Goal: Book appointment/travel/reservation

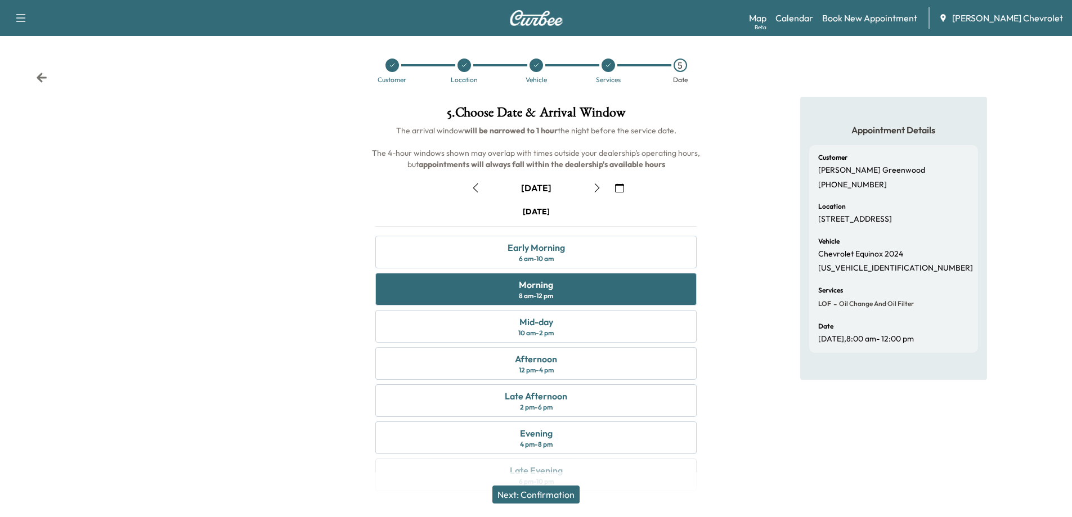
click at [557, 499] on button "Next: Confirmation" at bounding box center [536, 495] width 87 height 18
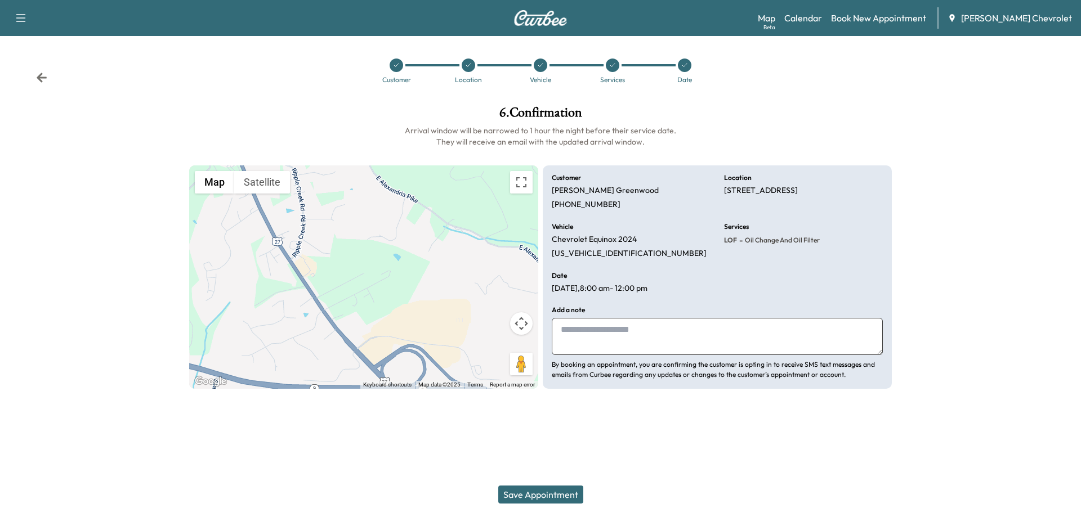
click at [498, 486] on button "Save Appointment" at bounding box center [540, 495] width 85 height 18
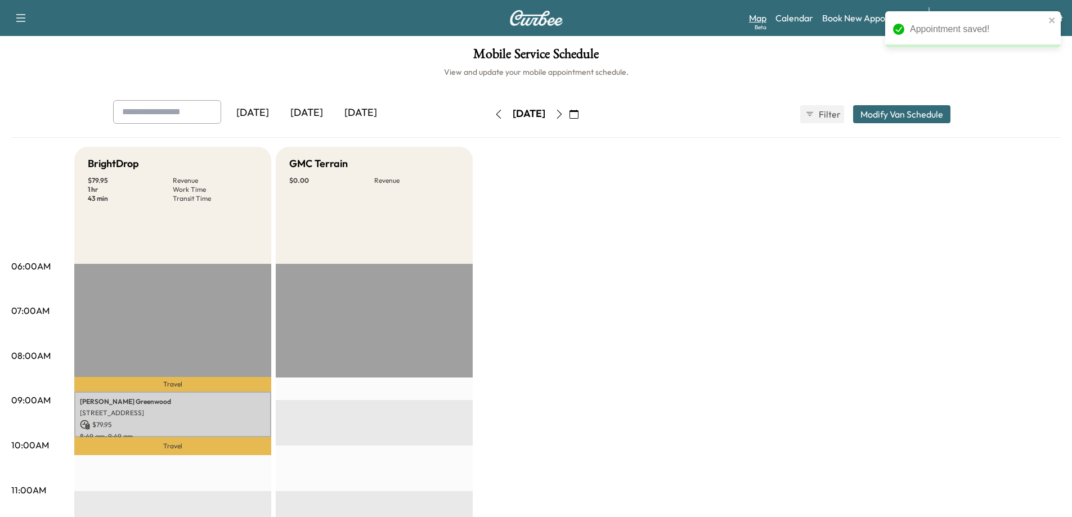
click at [767, 20] on link "Map Beta" at bounding box center [757, 18] width 17 height 14
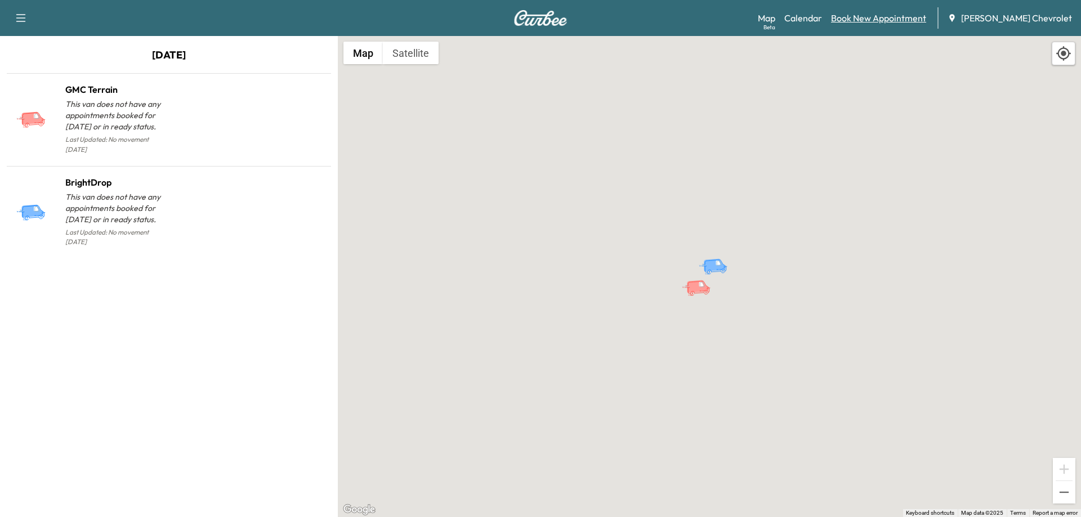
click at [878, 20] on link "Book New Appointment" at bounding box center [878, 18] width 95 height 14
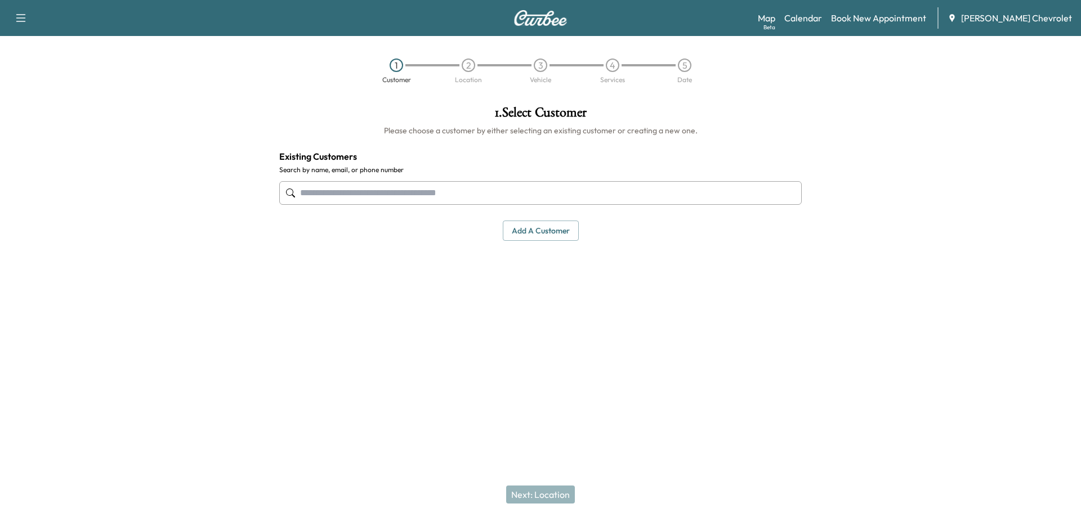
click at [506, 189] on input "text" at bounding box center [540, 193] width 522 height 24
type input "**********"
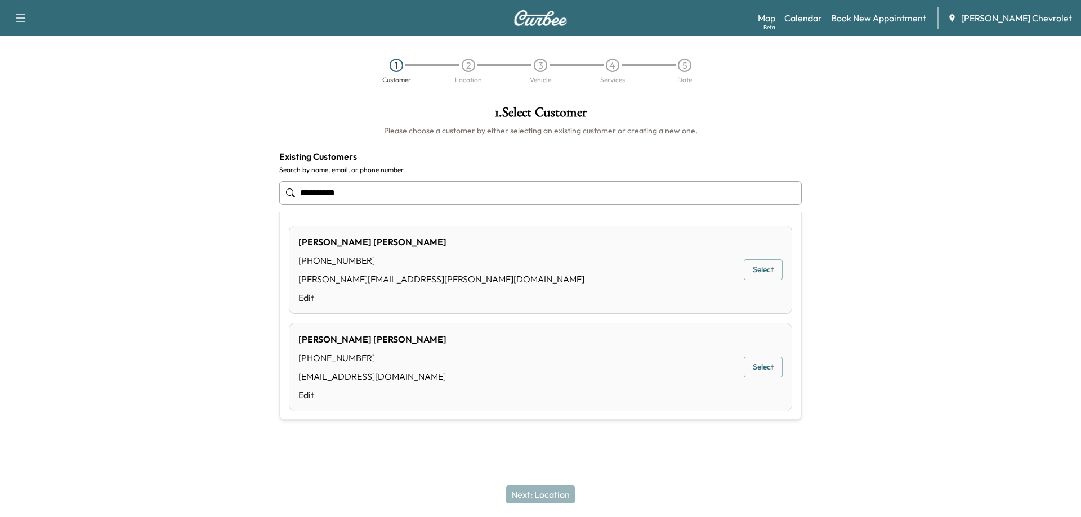
drag, startPoint x: 366, startPoint y: 195, endPoint x: 263, endPoint y: 199, distance: 103.1
click at [263, 199] on div "**********" at bounding box center [540, 226] width 1081 height 259
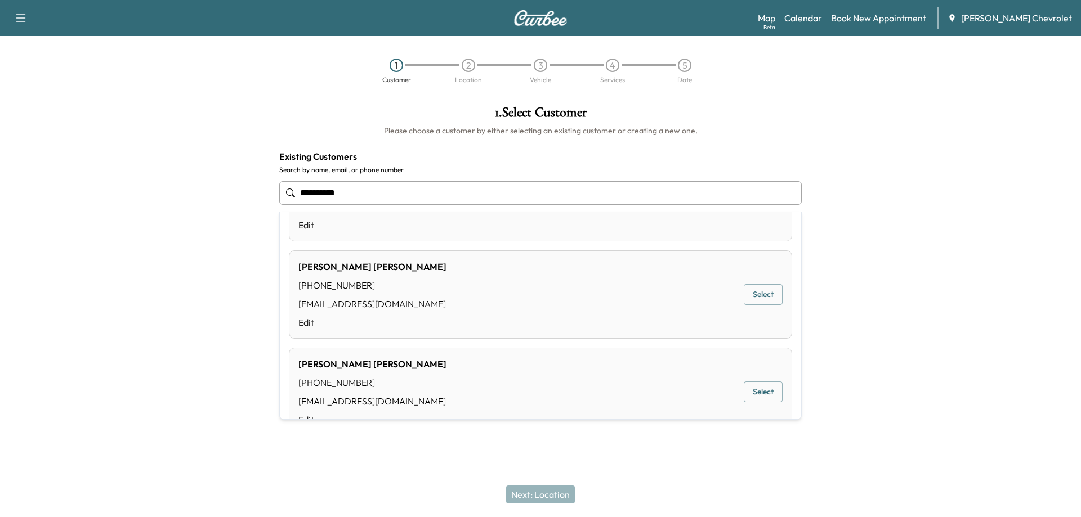
scroll to position [226, 0]
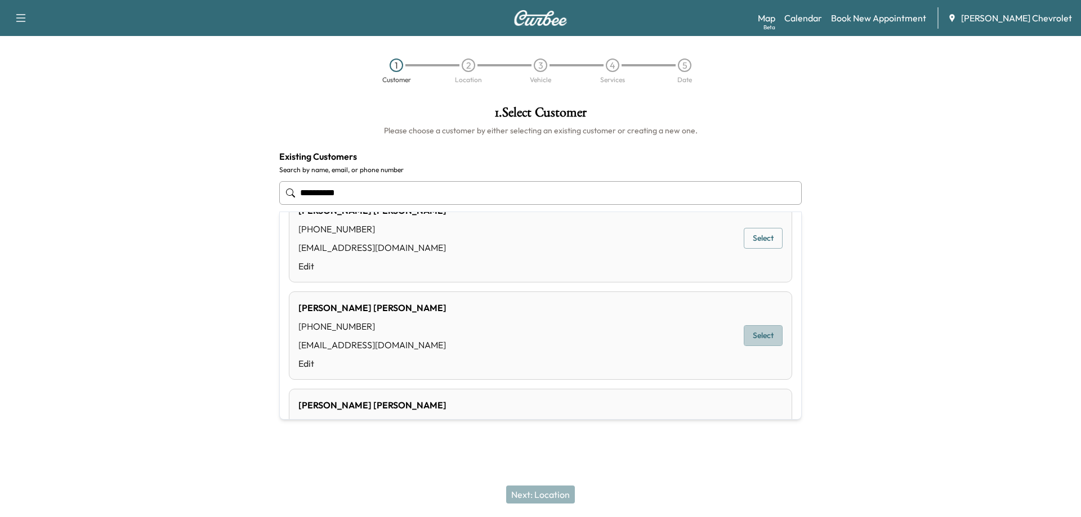
click at [754, 332] on button "Select" at bounding box center [763, 335] width 39 height 21
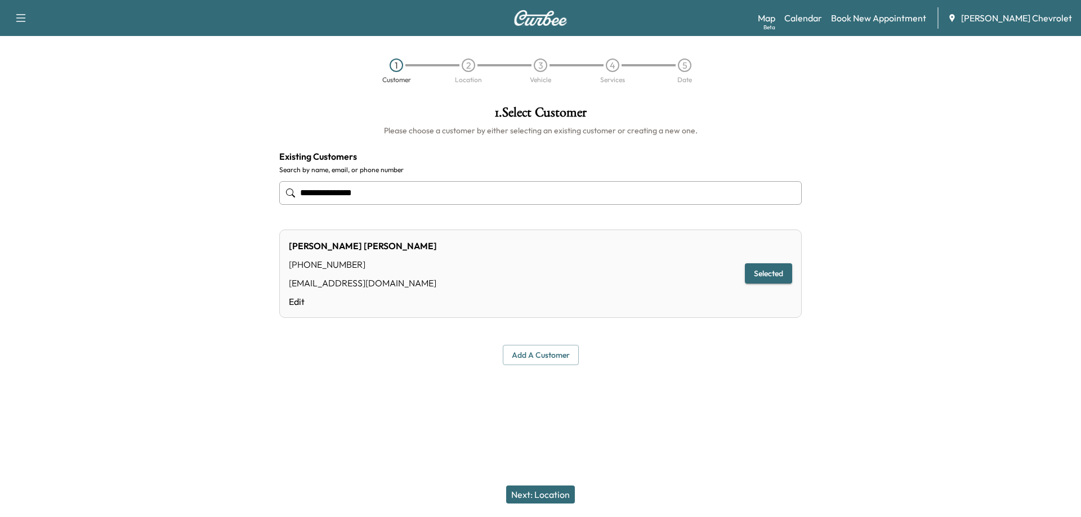
type input "**********"
click at [558, 490] on button "Next: Location" at bounding box center [540, 495] width 69 height 18
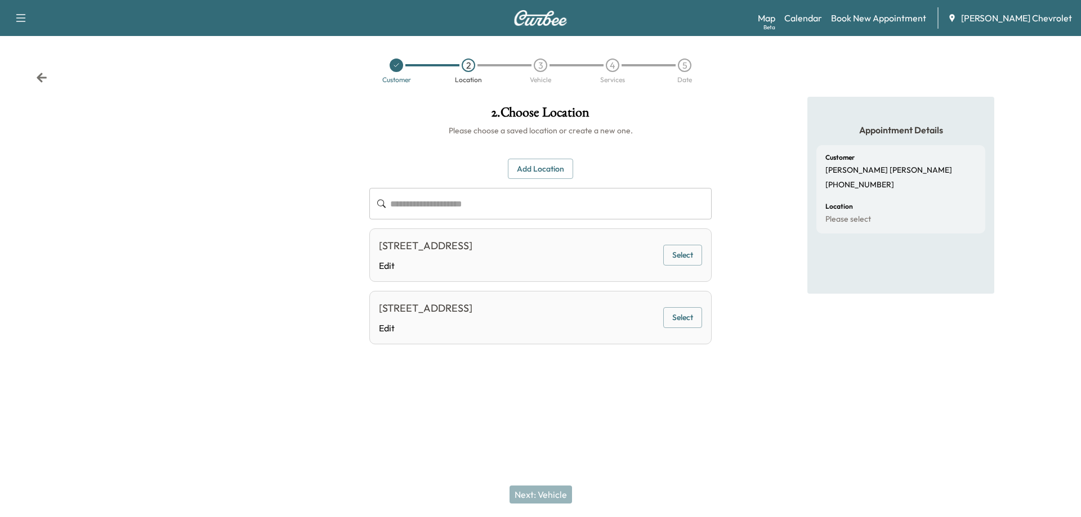
click at [683, 266] on button "Select" at bounding box center [682, 255] width 39 height 21
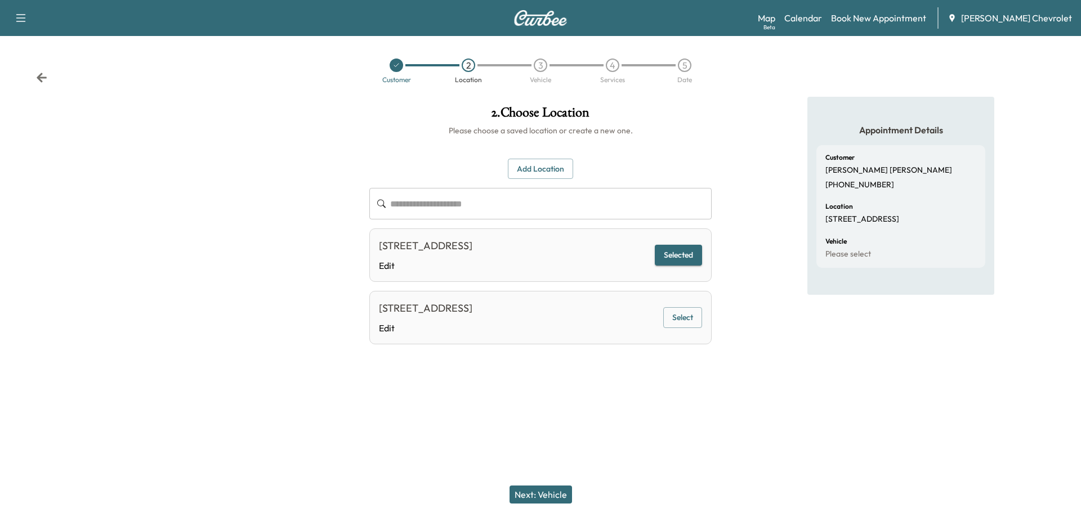
click at [541, 493] on button "Next: Vehicle" at bounding box center [540, 495] width 62 height 18
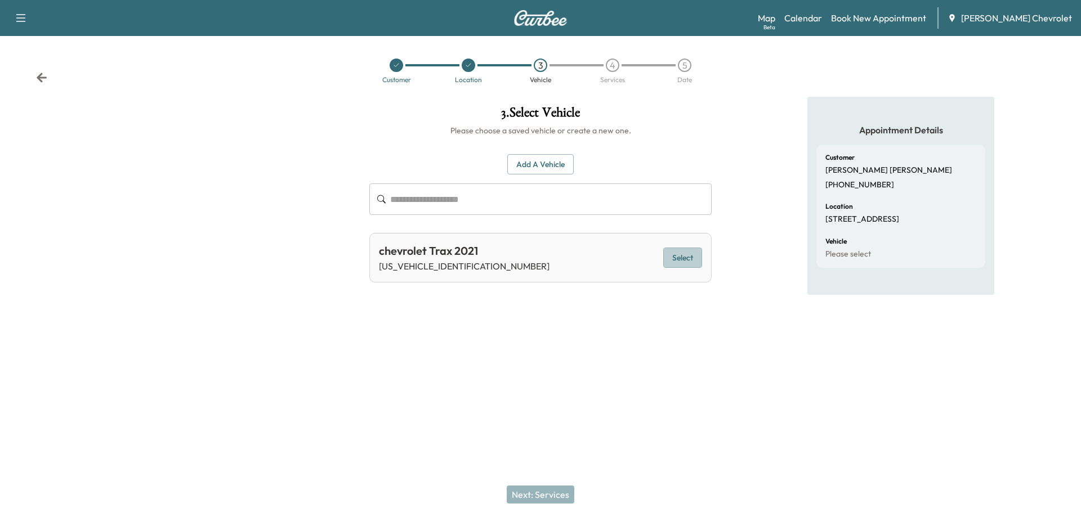
click at [688, 258] on button "Select" at bounding box center [682, 258] width 39 height 21
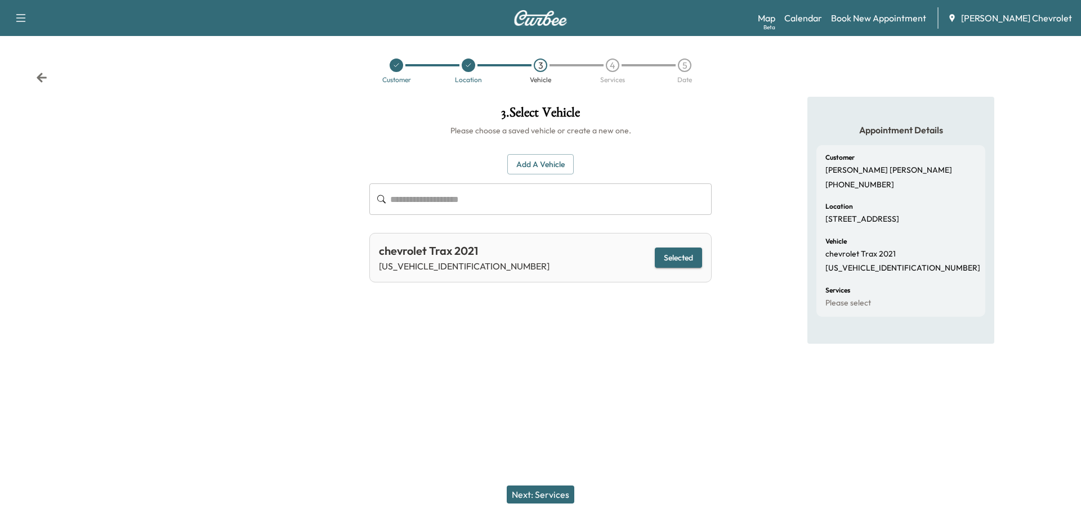
click at [552, 496] on button "Next: Services" at bounding box center [541, 495] width 68 height 18
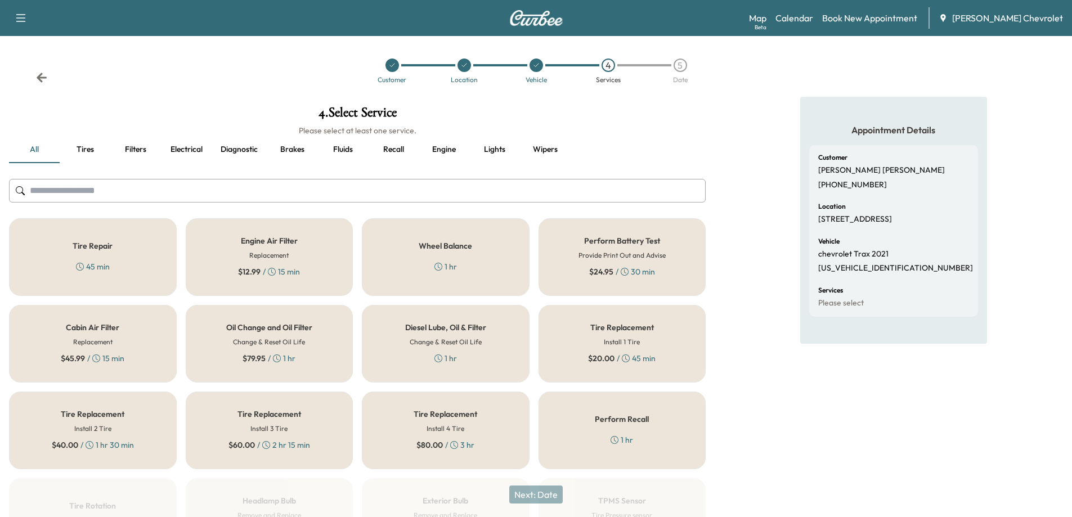
click at [320, 196] on input "text" at bounding box center [357, 191] width 697 height 24
click at [338, 152] on button "Fluids" at bounding box center [343, 149] width 51 height 27
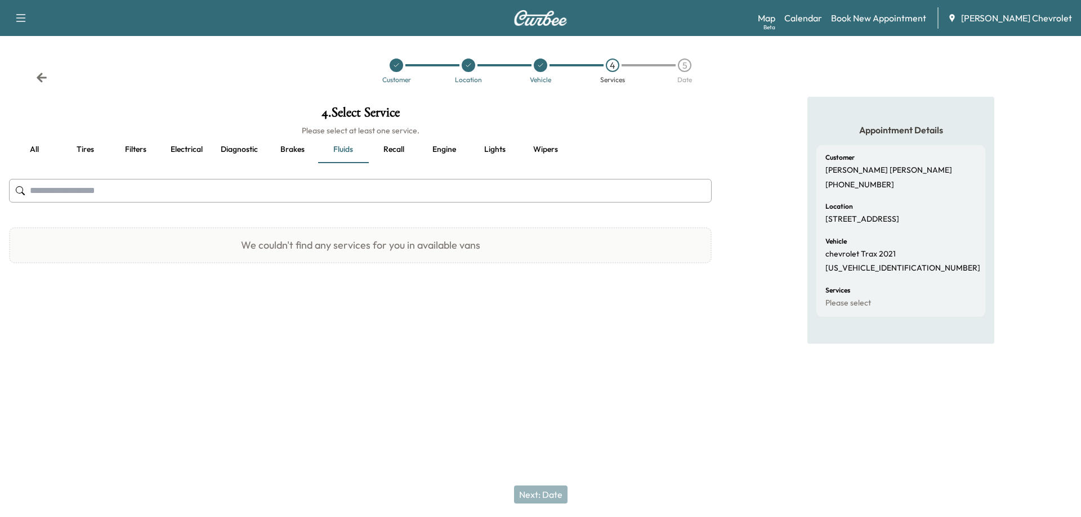
click at [404, 152] on button "Recall" at bounding box center [393, 149] width 51 height 27
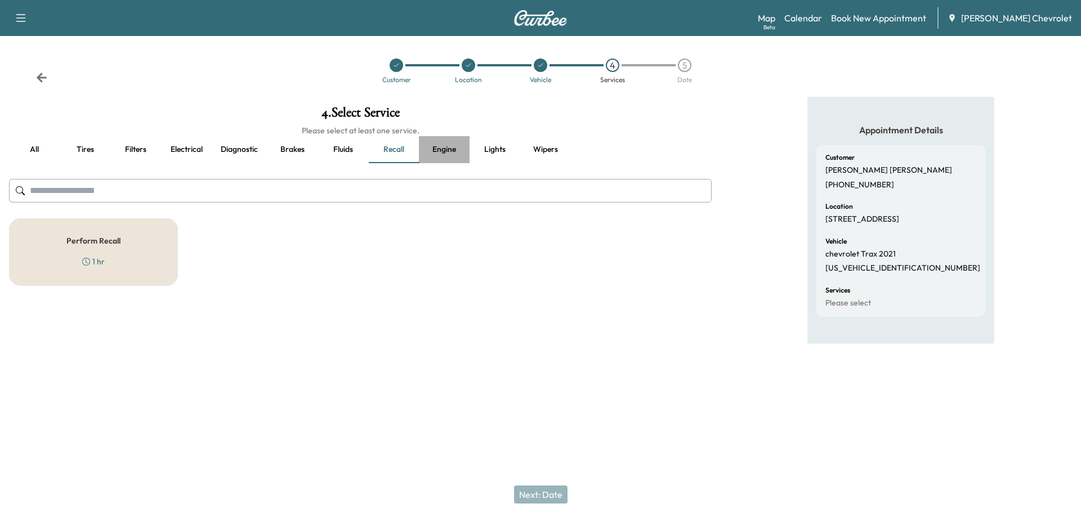
click at [439, 155] on button "Engine" at bounding box center [444, 149] width 51 height 27
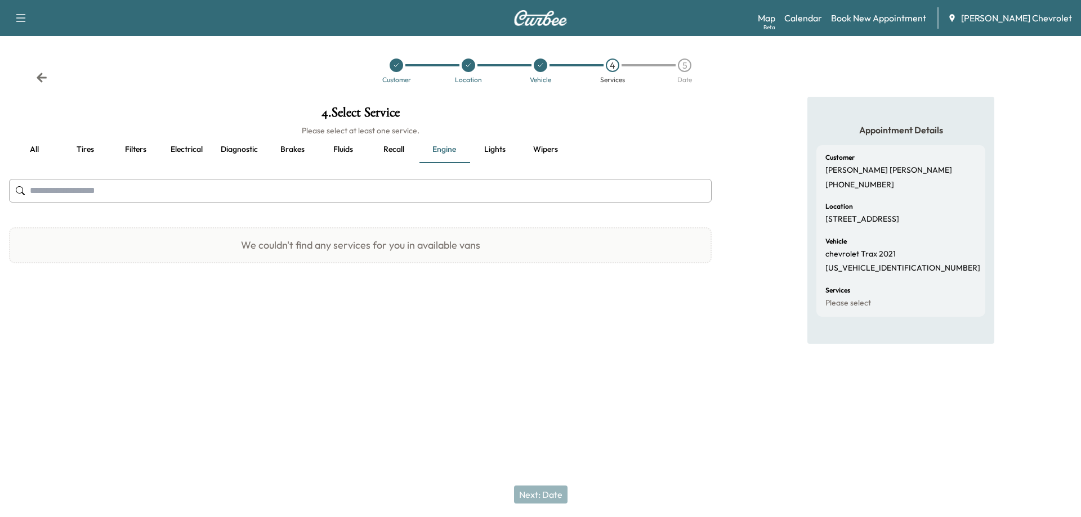
click at [504, 150] on button "Lights" at bounding box center [494, 149] width 51 height 27
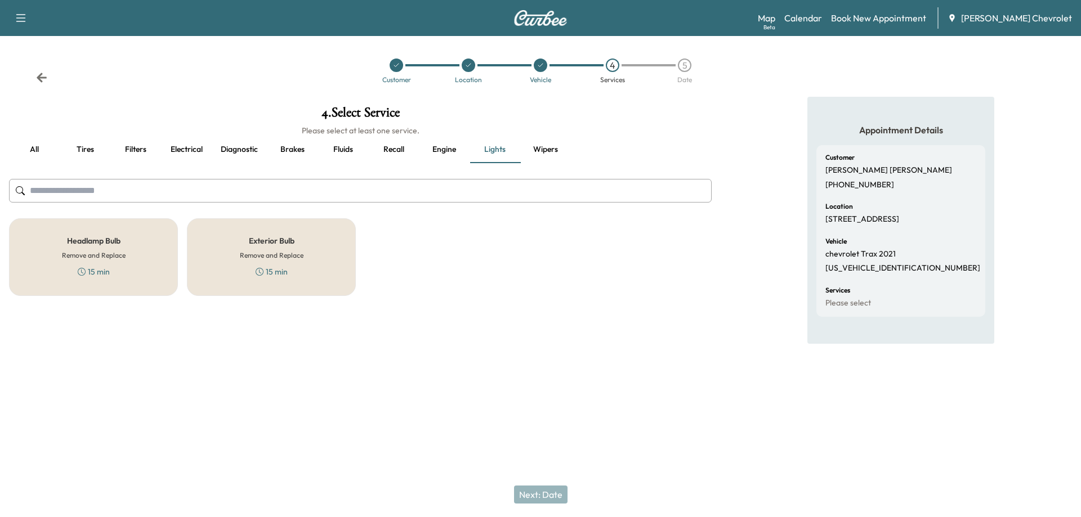
click at [542, 151] on button "Wipers" at bounding box center [545, 149] width 51 height 27
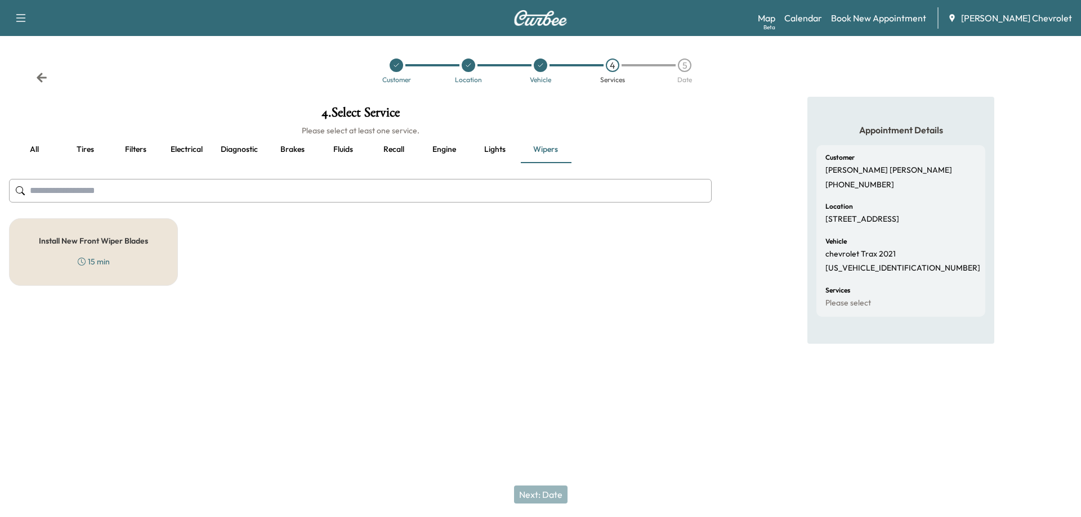
click at [395, 151] on button "Recall" at bounding box center [393, 149] width 51 height 27
click at [334, 156] on button "Fluids" at bounding box center [343, 149] width 51 height 27
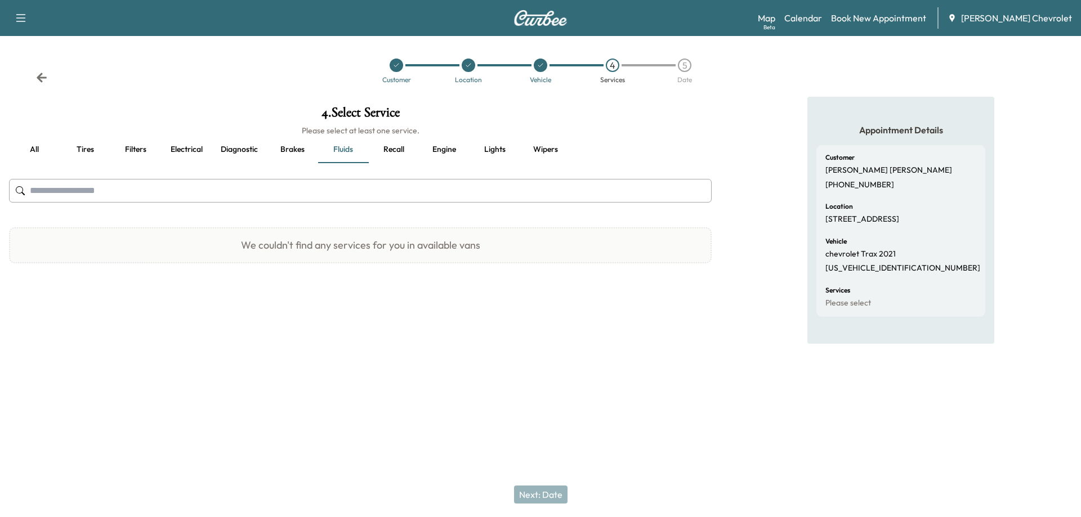
click at [290, 156] on button "Brakes" at bounding box center [292, 149] width 51 height 27
click at [231, 150] on button "Diagnostic" at bounding box center [239, 149] width 55 height 27
click at [185, 156] on button "Electrical" at bounding box center [186, 149] width 51 height 27
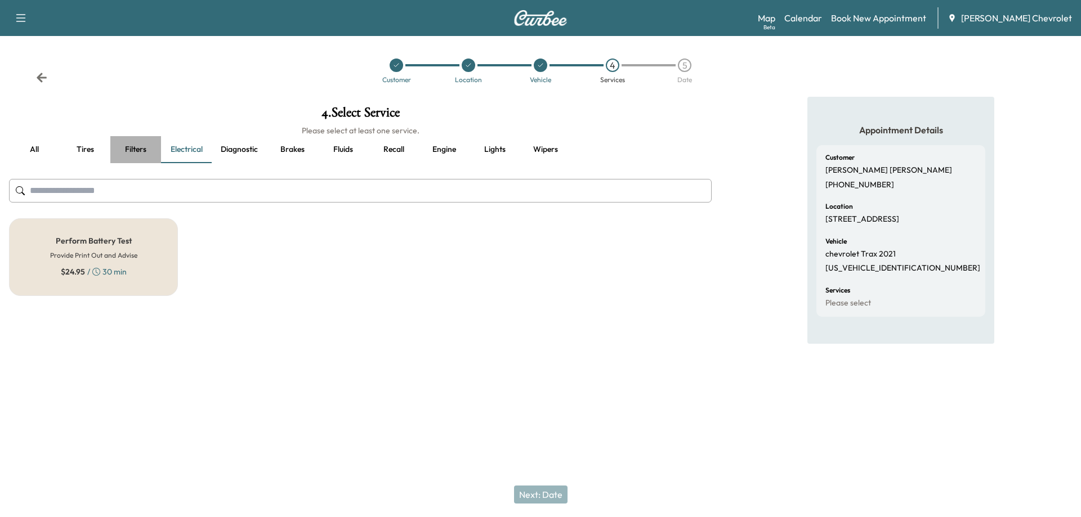
click at [133, 155] on button "Filters" at bounding box center [135, 149] width 51 height 27
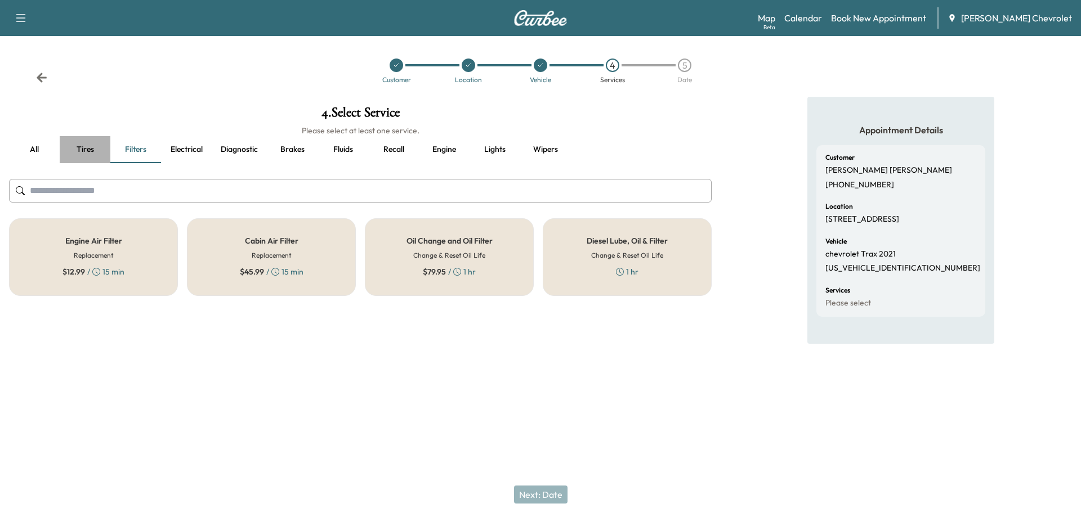
click at [93, 153] on button "Tires" at bounding box center [85, 149] width 51 height 27
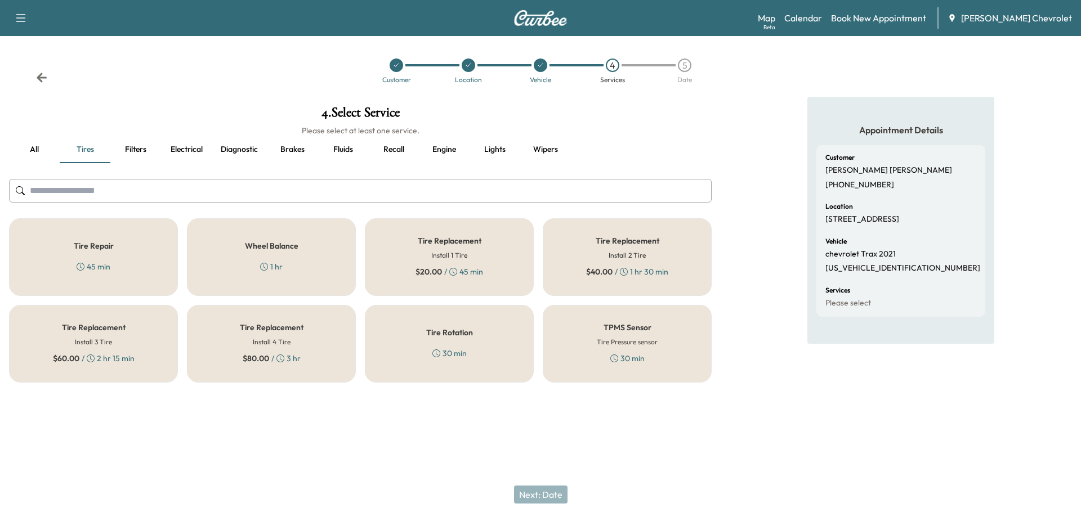
click at [96, 190] on input "text" at bounding box center [360, 191] width 703 height 24
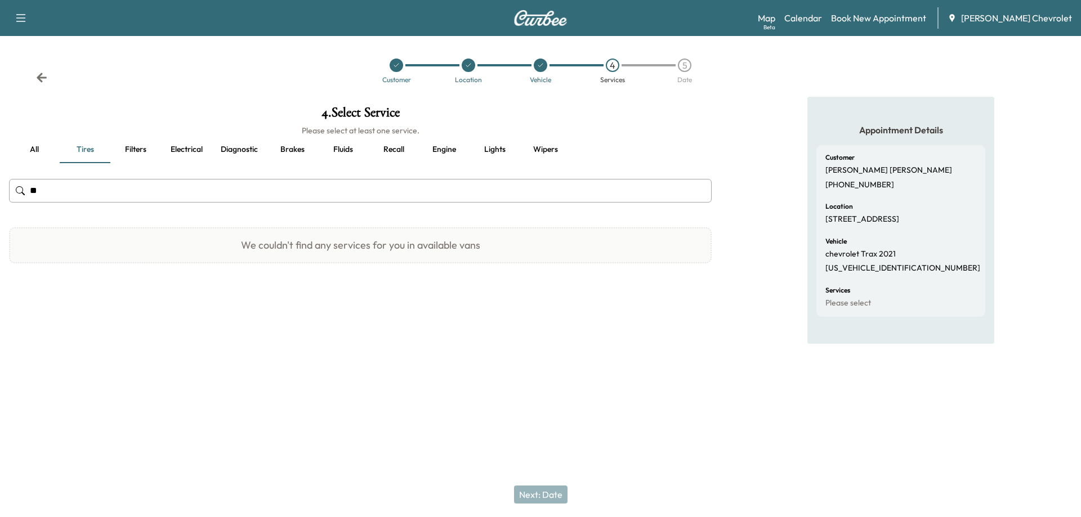
type input "*"
